Goal: Navigation & Orientation: Find specific page/section

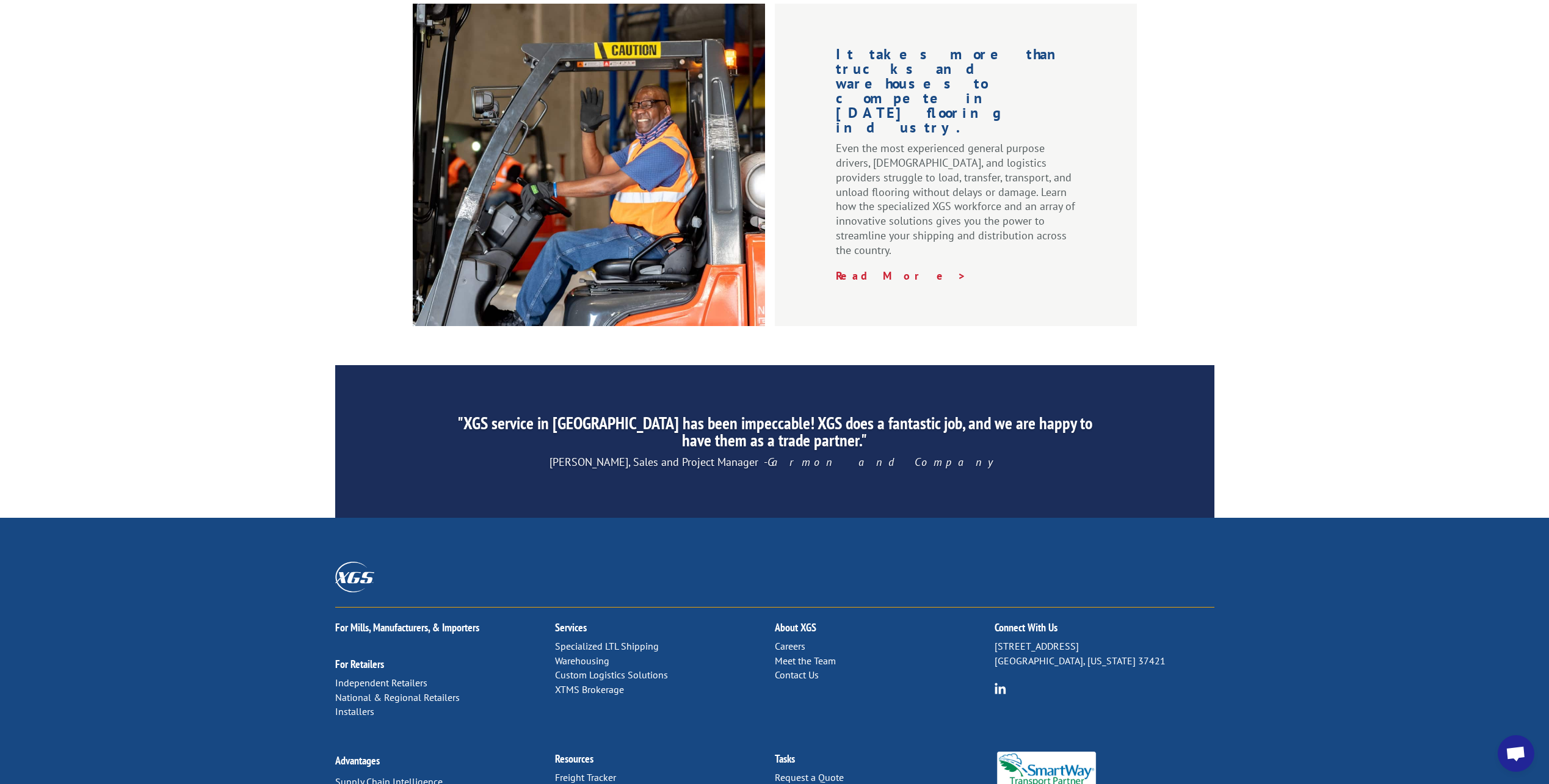
scroll to position [1632, 0]
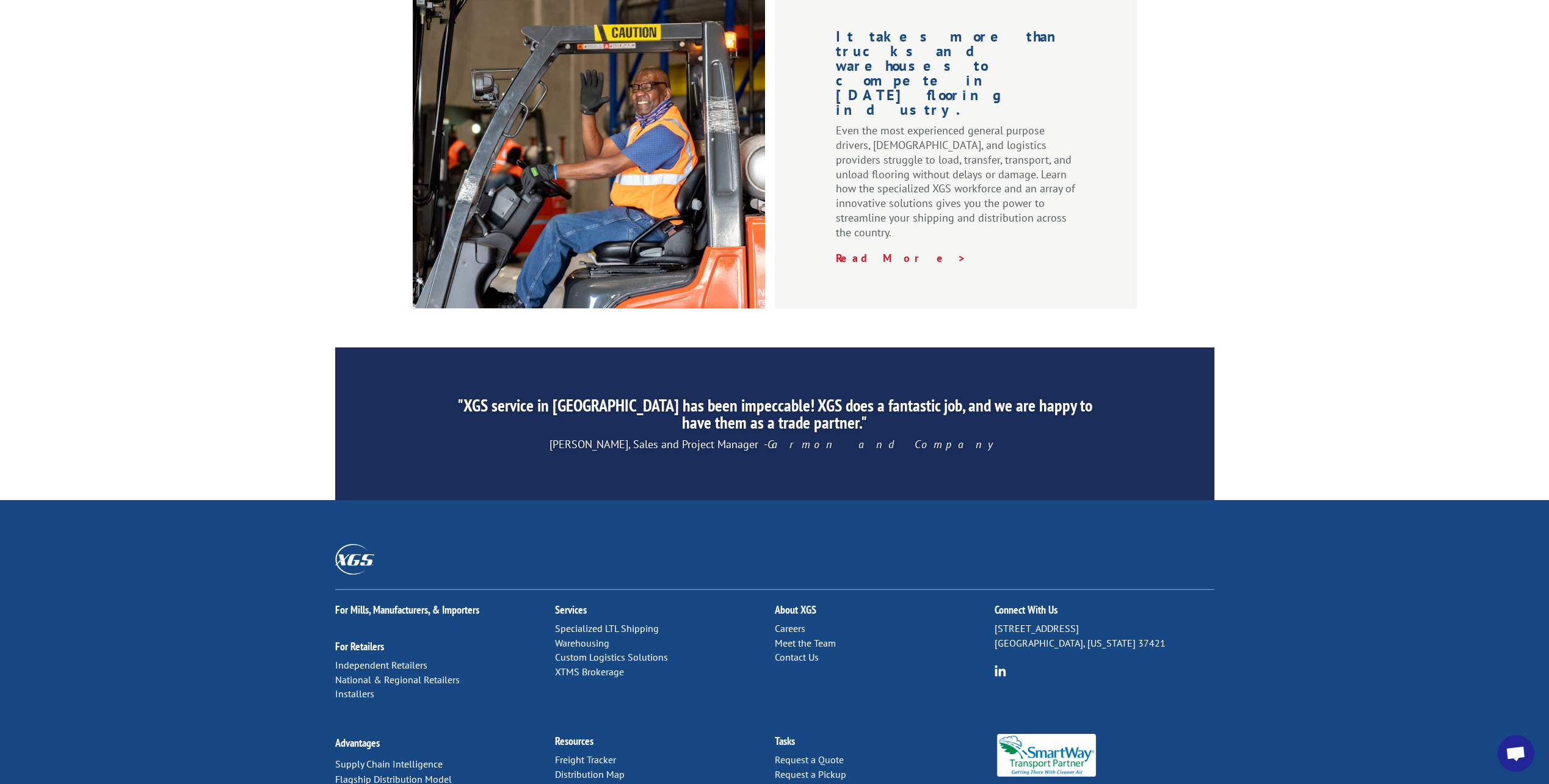
click at [580, 768] on link "Distribution Map" at bounding box center [590, 774] width 70 height 12
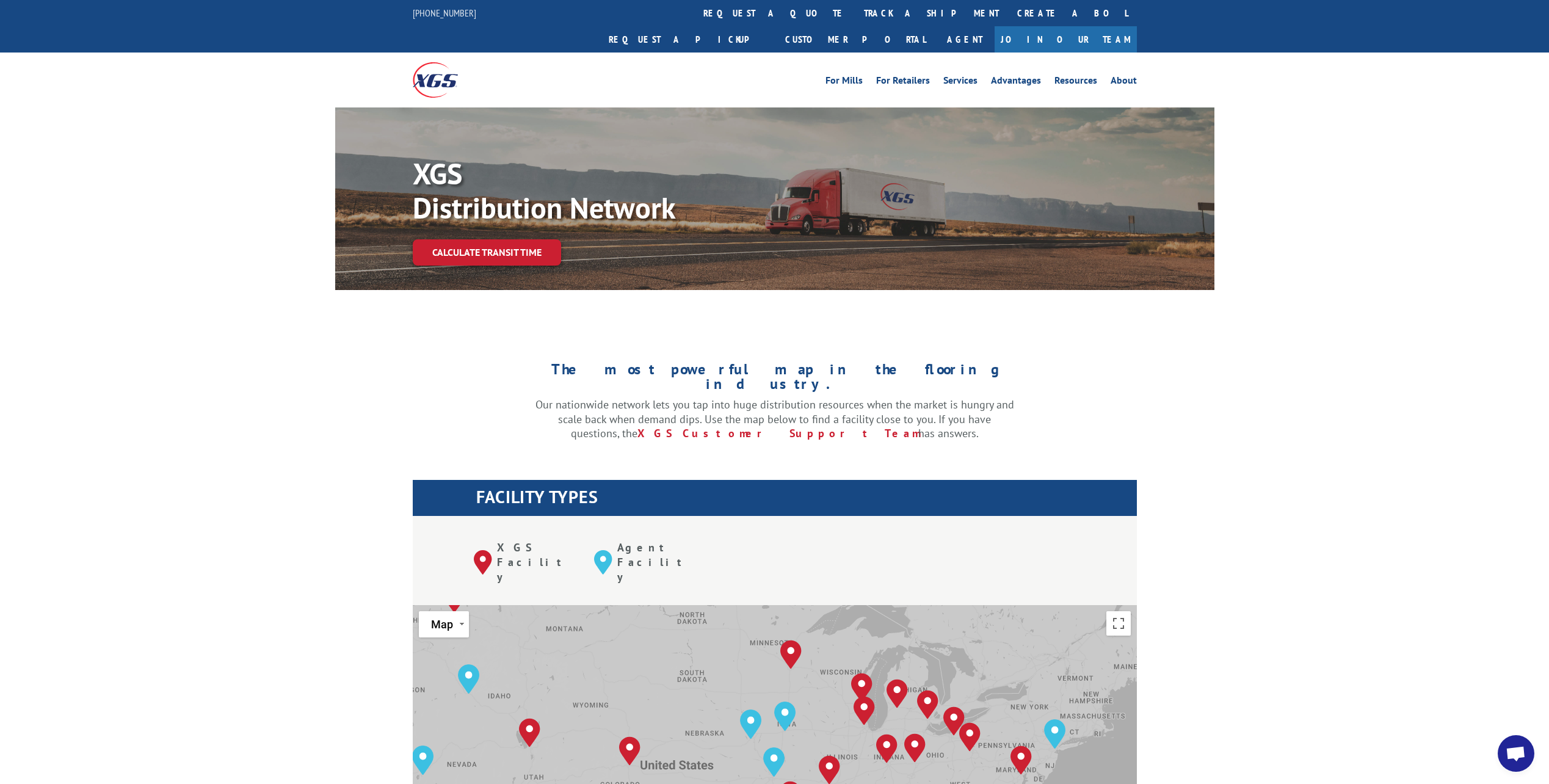
drag, startPoint x: 905, startPoint y: 590, endPoint x: 821, endPoint y: 583, distance: 84.3
